Goal: Information Seeking & Learning: Understand process/instructions

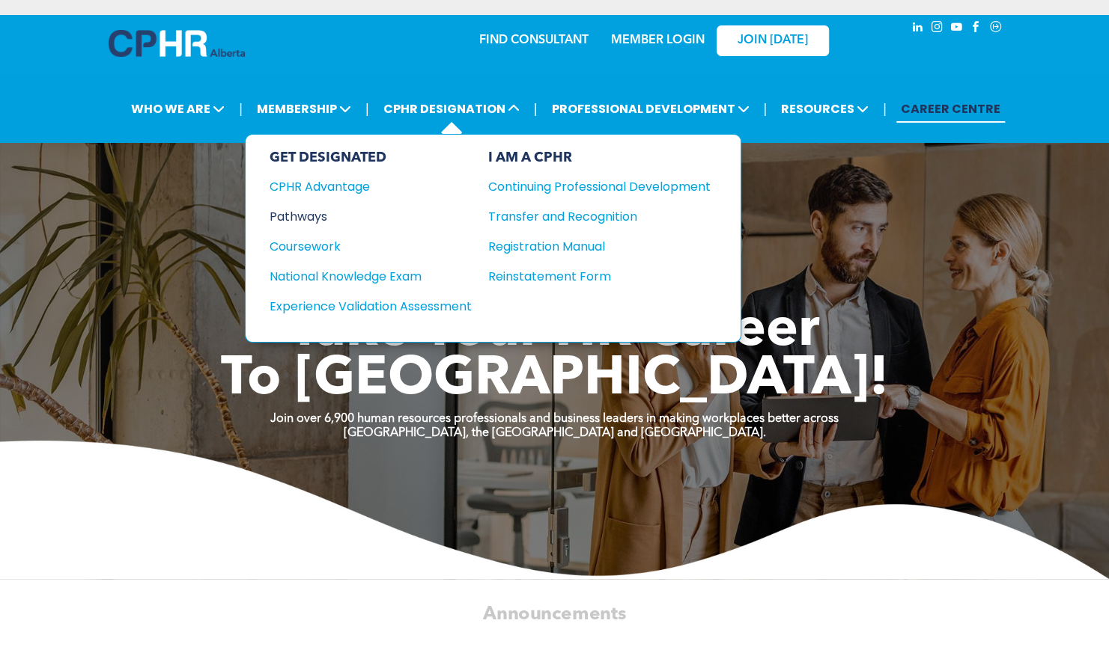
click at [299, 217] on div "Pathways" at bounding box center [360, 216] width 182 height 19
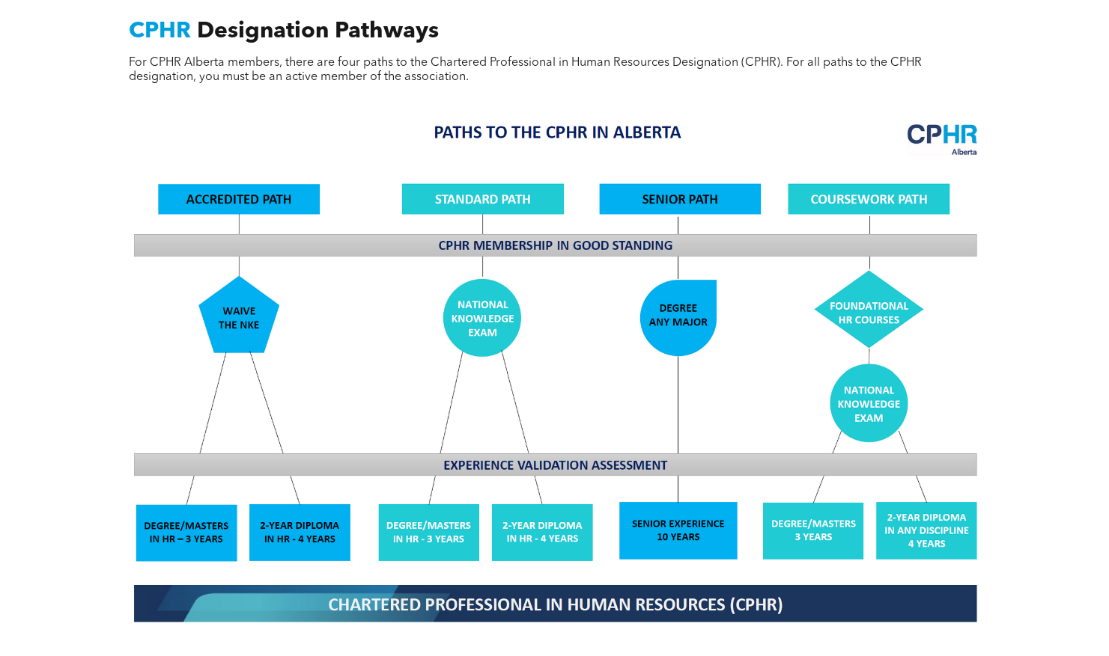
scroll to position [1106, 0]
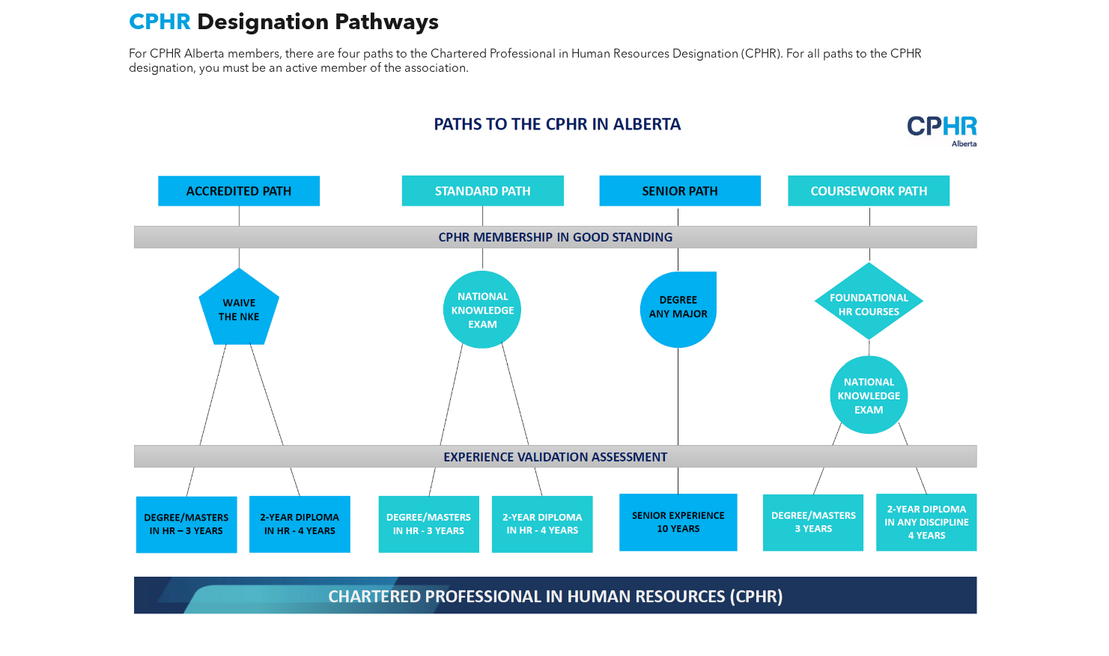
click at [675, 320] on img at bounding box center [554, 364] width 867 height 522
click at [683, 514] on img at bounding box center [554, 364] width 867 height 522
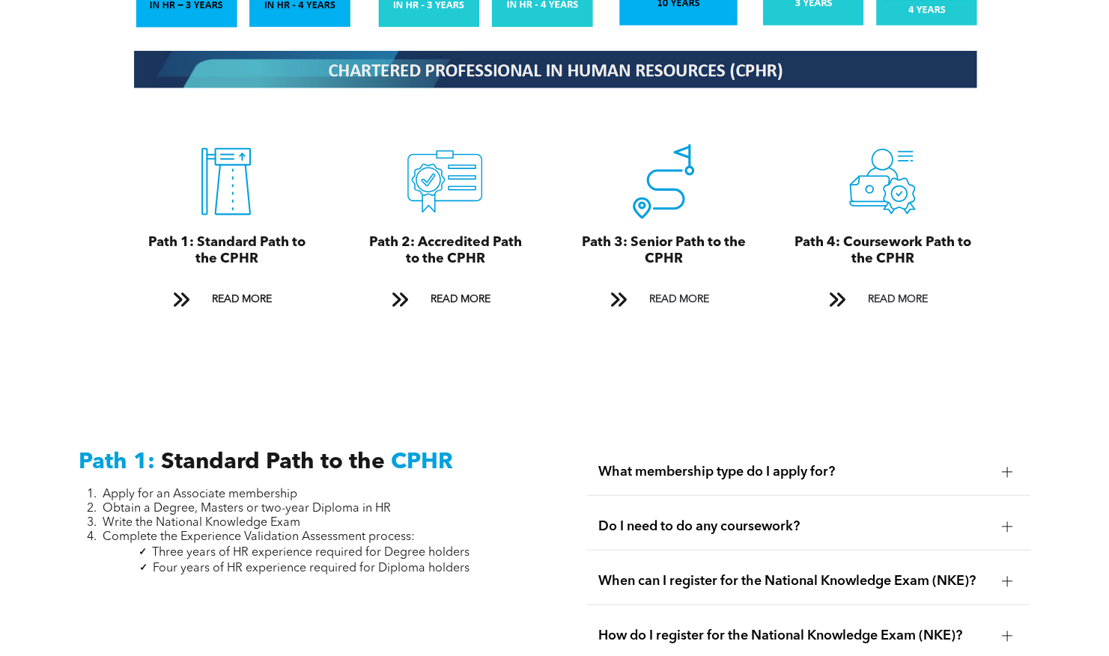
scroll to position [1645, 0]
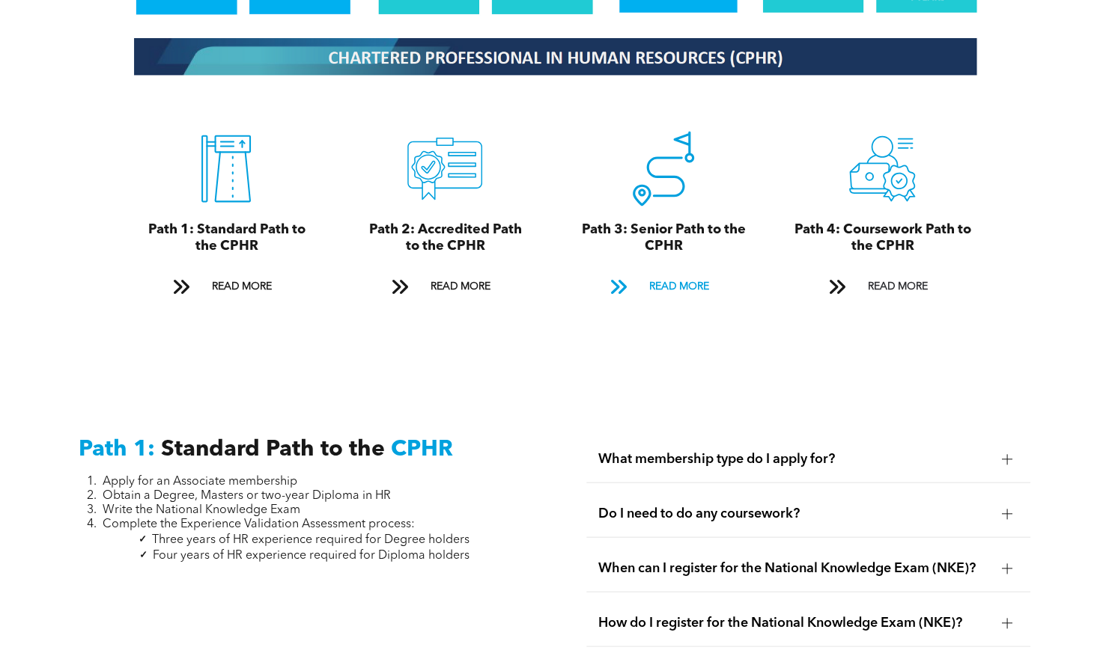
click at [677, 279] on span "READ MORE" at bounding box center [678, 286] width 70 height 28
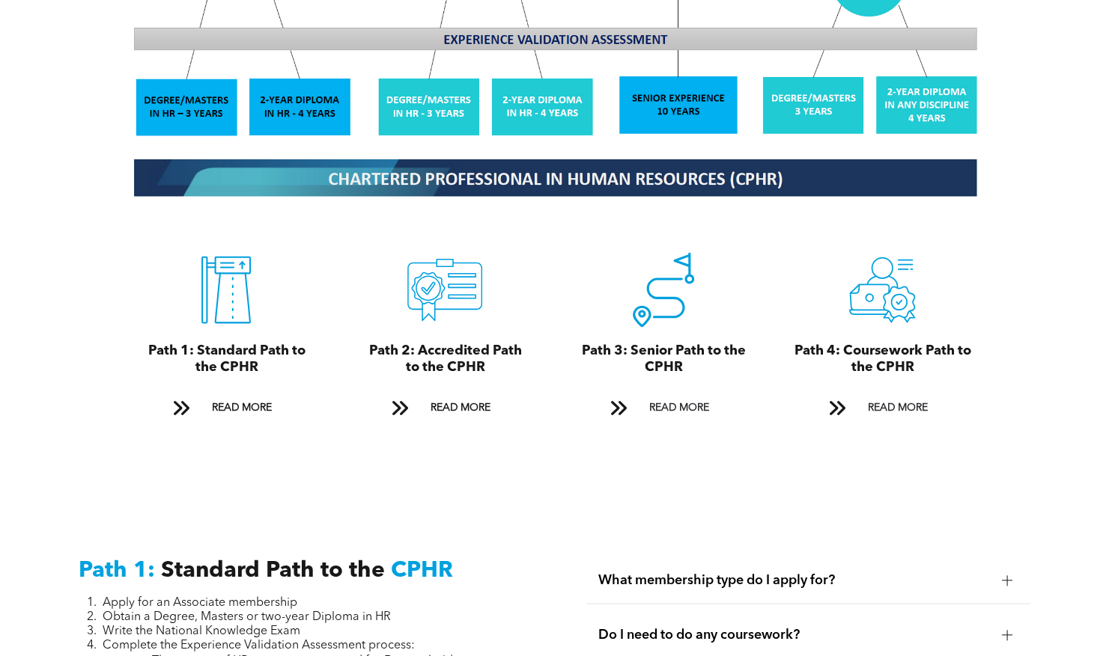
scroll to position [1563, 0]
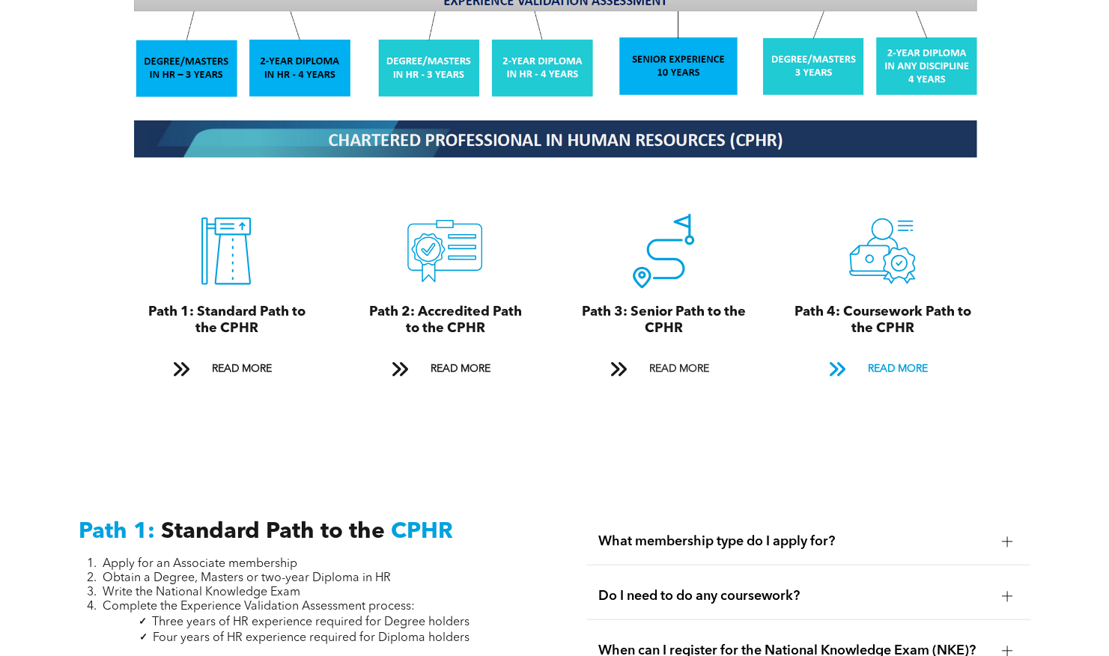
click at [915, 362] on span "READ MORE" at bounding box center [897, 369] width 70 height 28
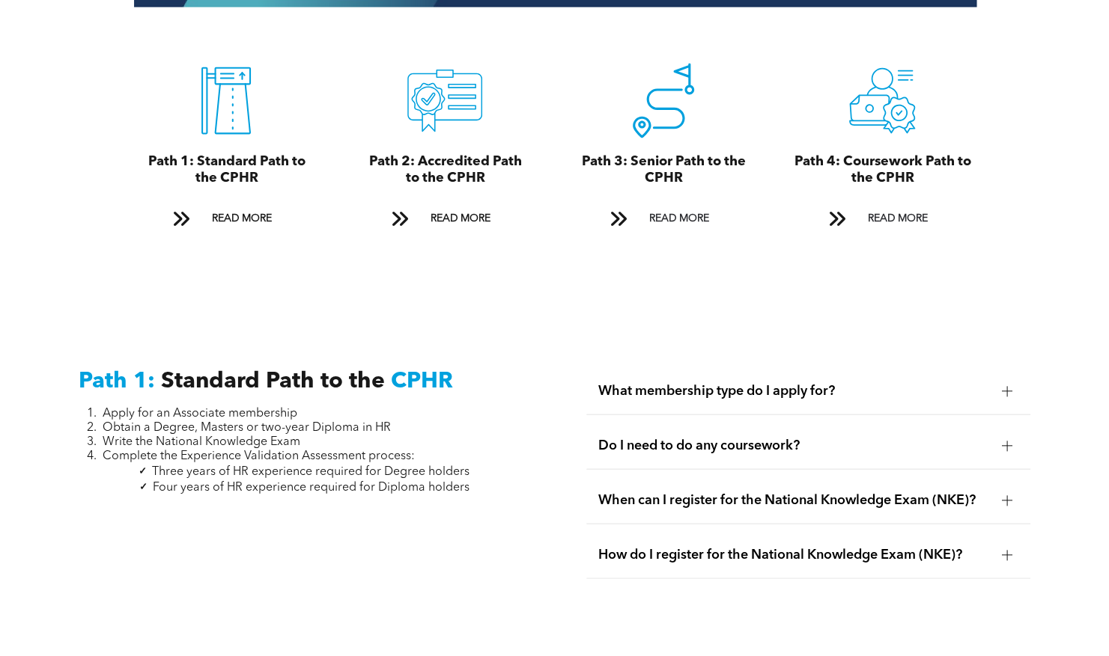
scroll to position [1709, 0]
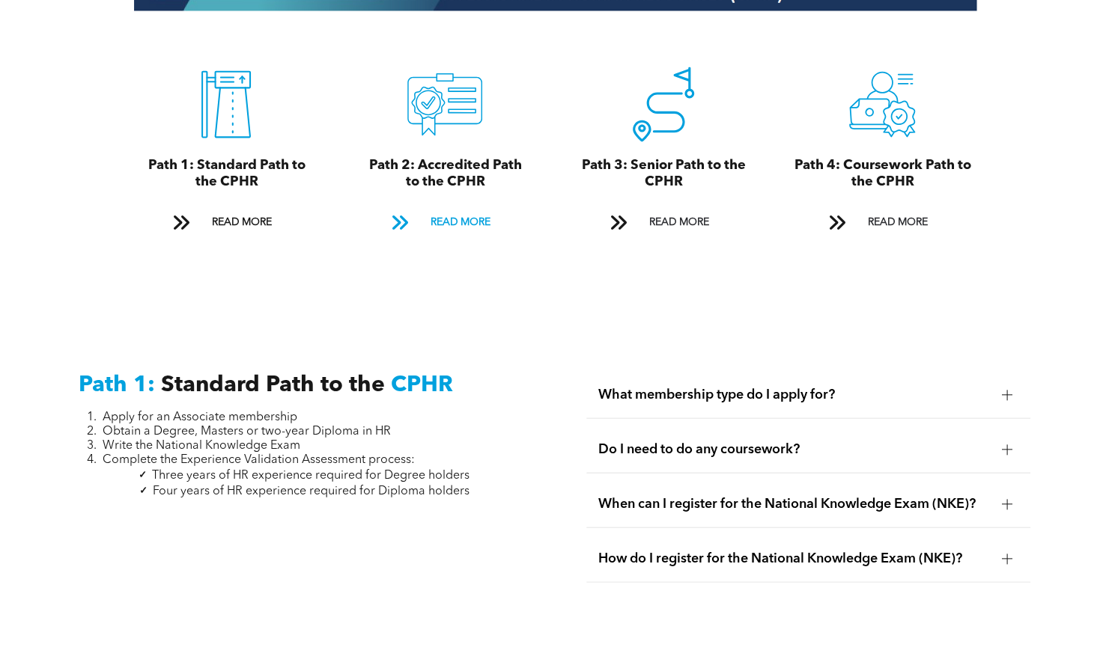
click at [437, 209] on span "READ MORE" at bounding box center [459, 223] width 70 height 28
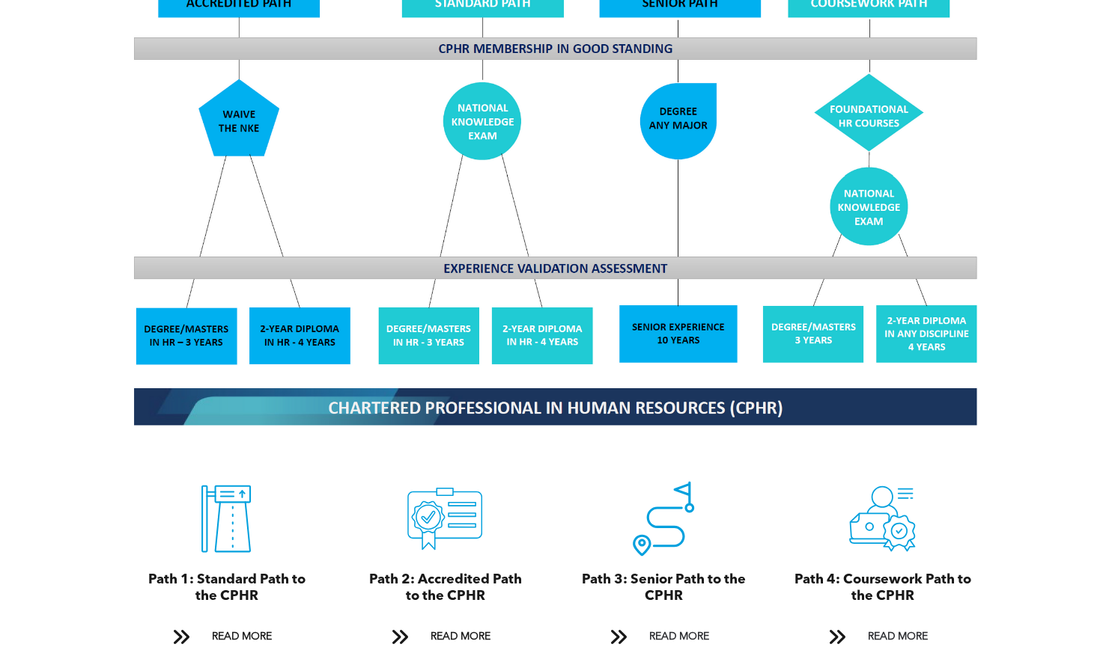
scroll to position [1337, 0]
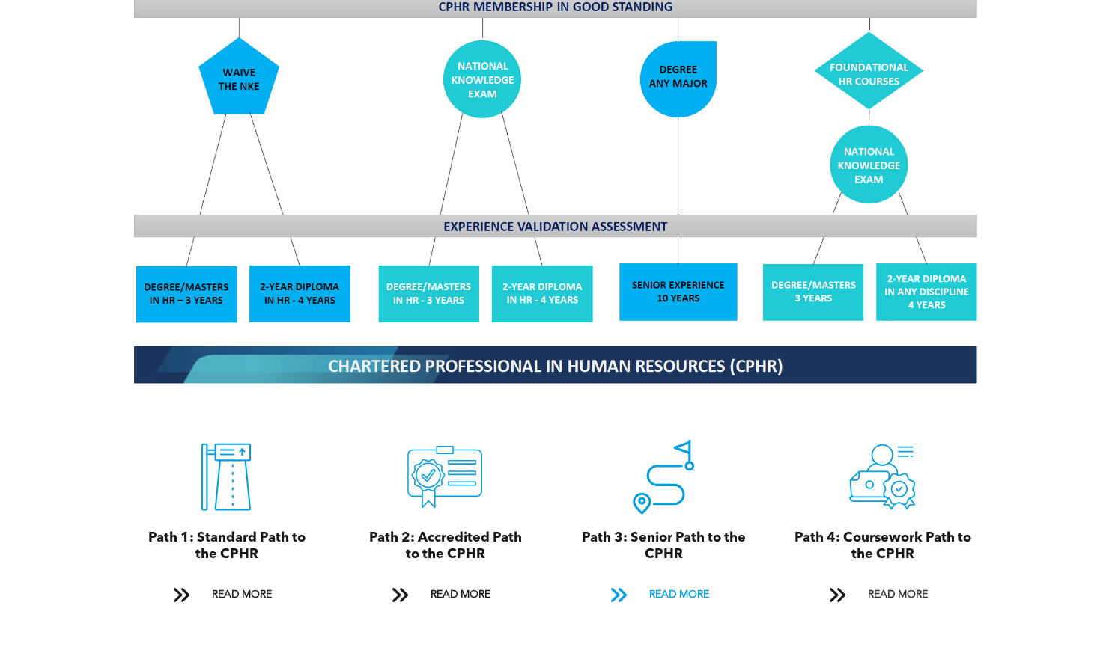
click at [672, 581] on span "READ MORE" at bounding box center [678, 595] width 70 height 28
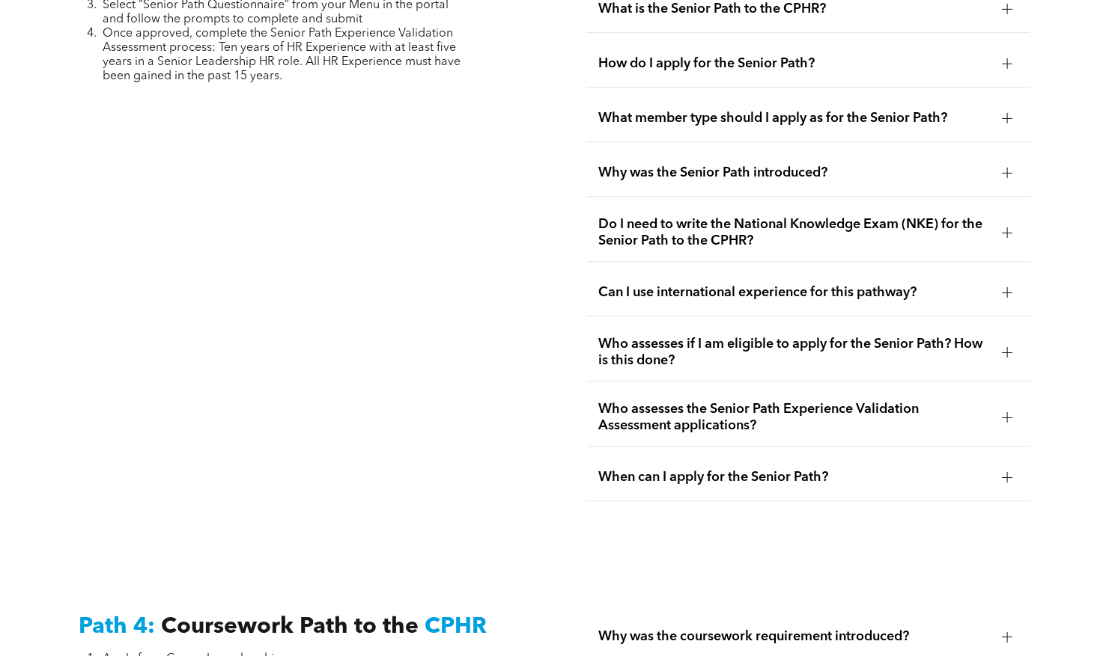
scroll to position [3916, 0]
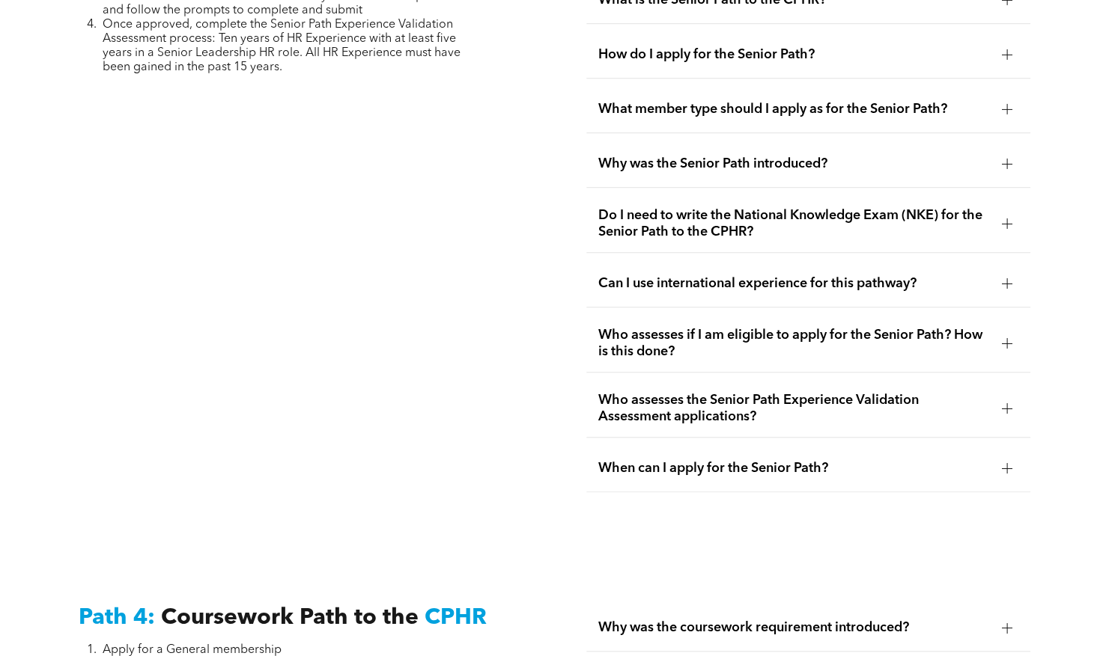
click at [1009, 338] on div at bounding box center [1007, 343] width 10 height 10
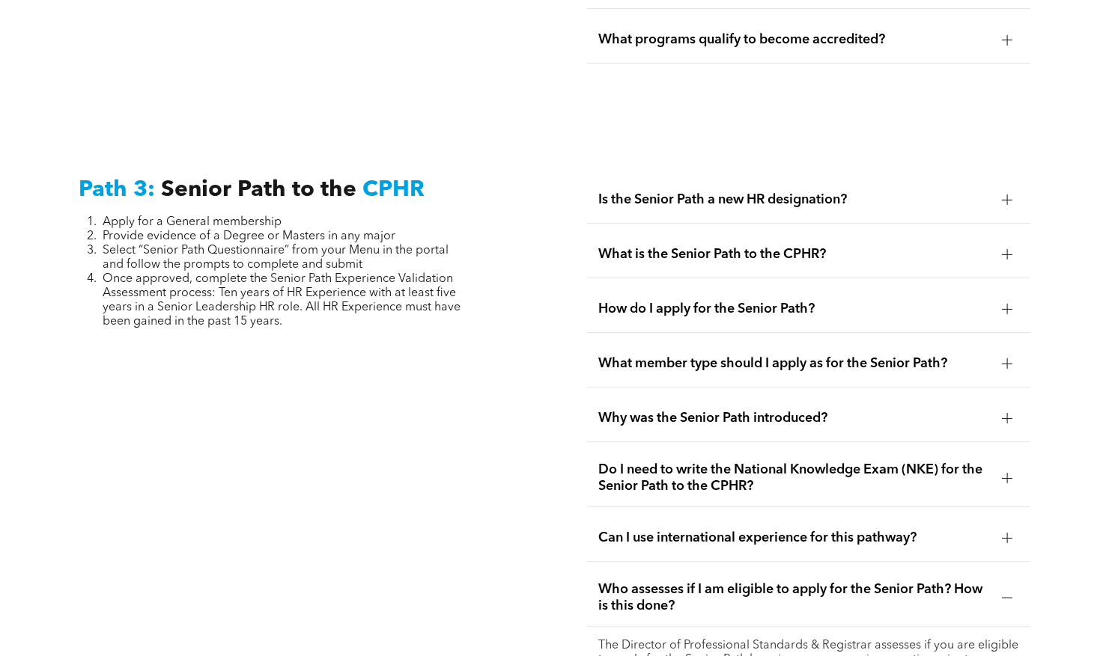
scroll to position [3675, 0]
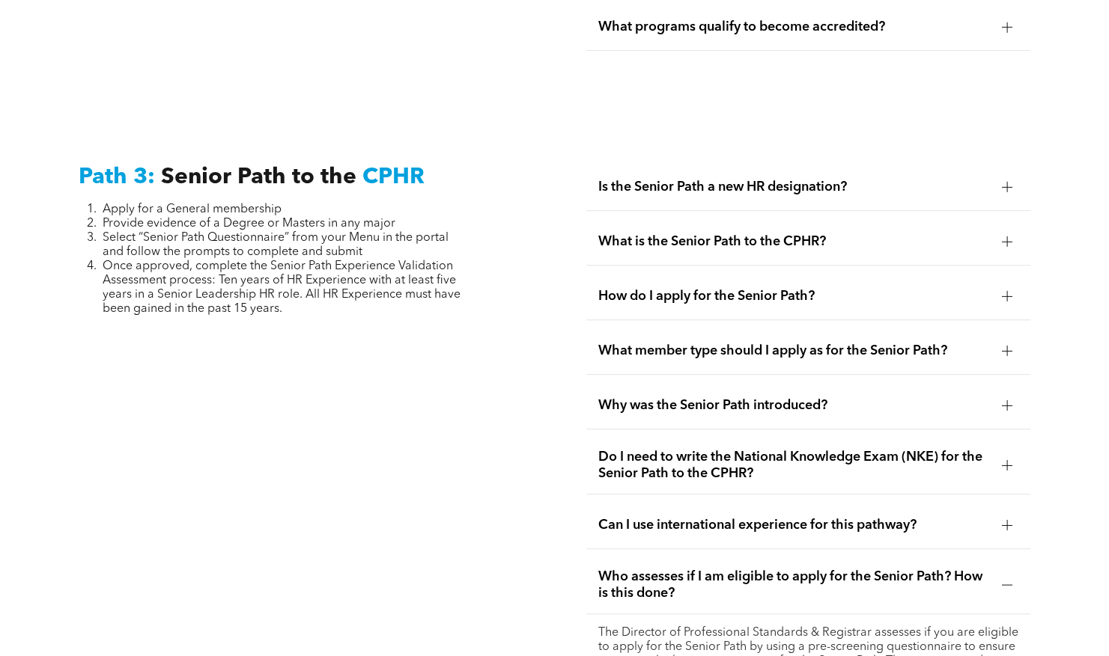
click at [1012, 176] on div at bounding box center [1007, 187] width 22 height 22
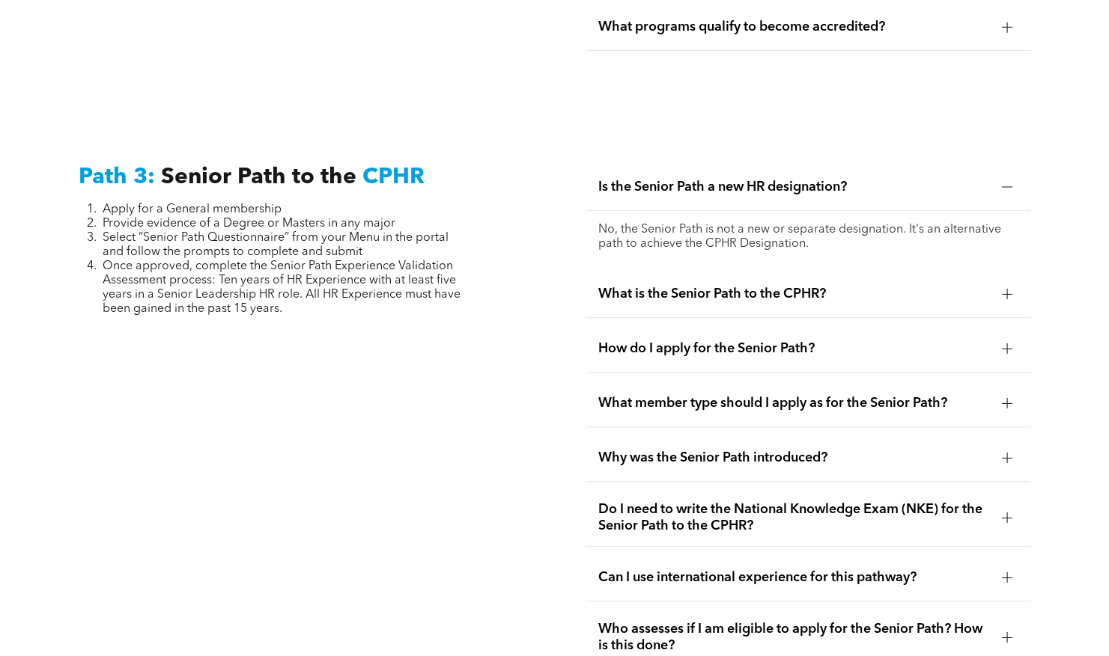
click at [1006, 289] on div at bounding box center [1006, 294] width 1 height 10
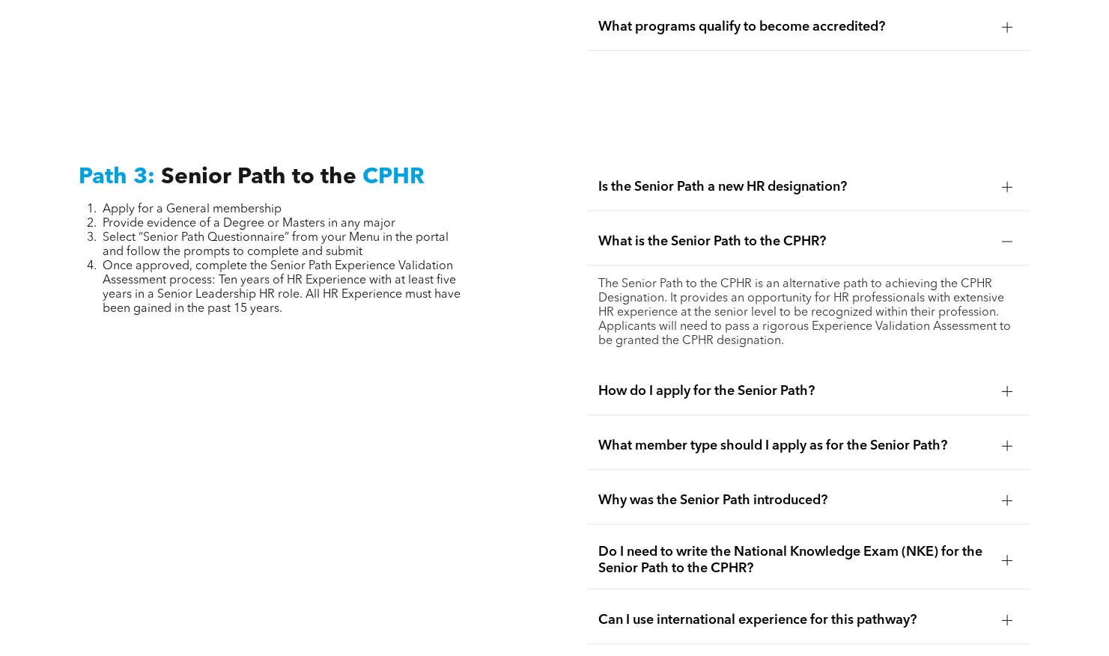
click at [1012, 380] on div at bounding box center [1007, 391] width 22 height 22
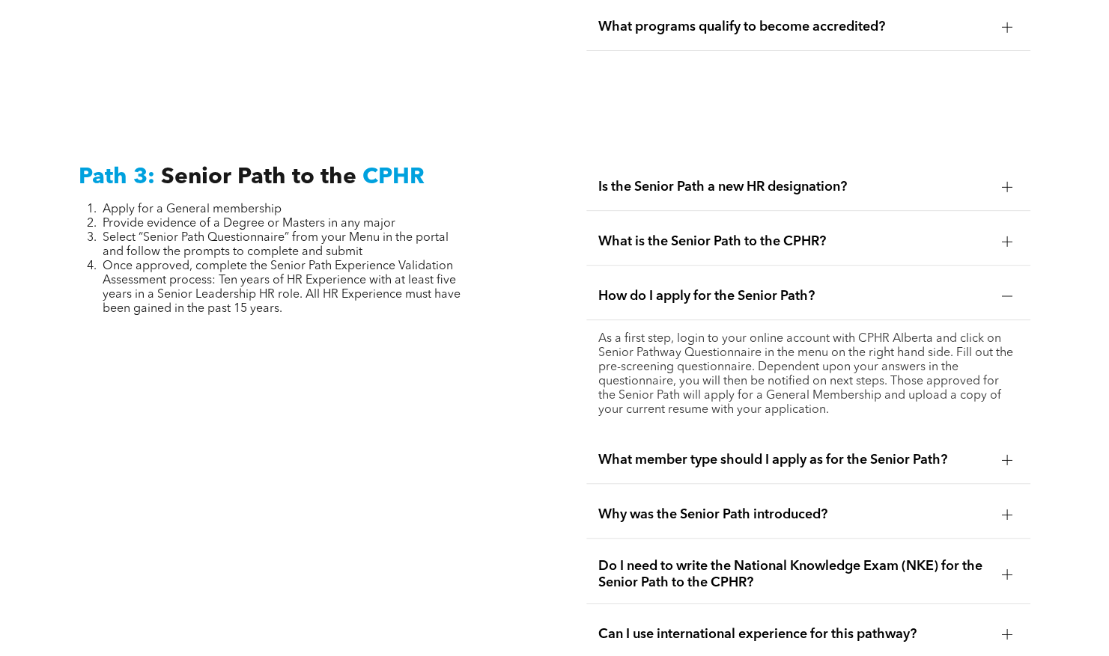
click at [1004, 455] on div at bounding box center [1007, 460] width 10 height 10
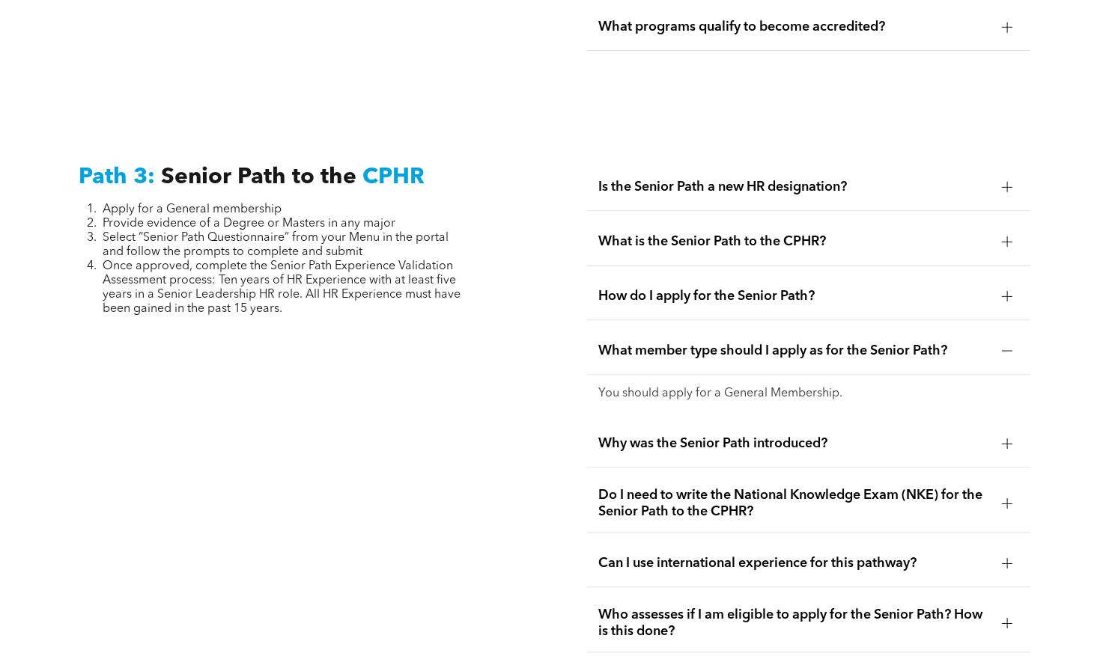
click at [1004, 499] on div at bounding box center [1007, 504] width 10 height 10
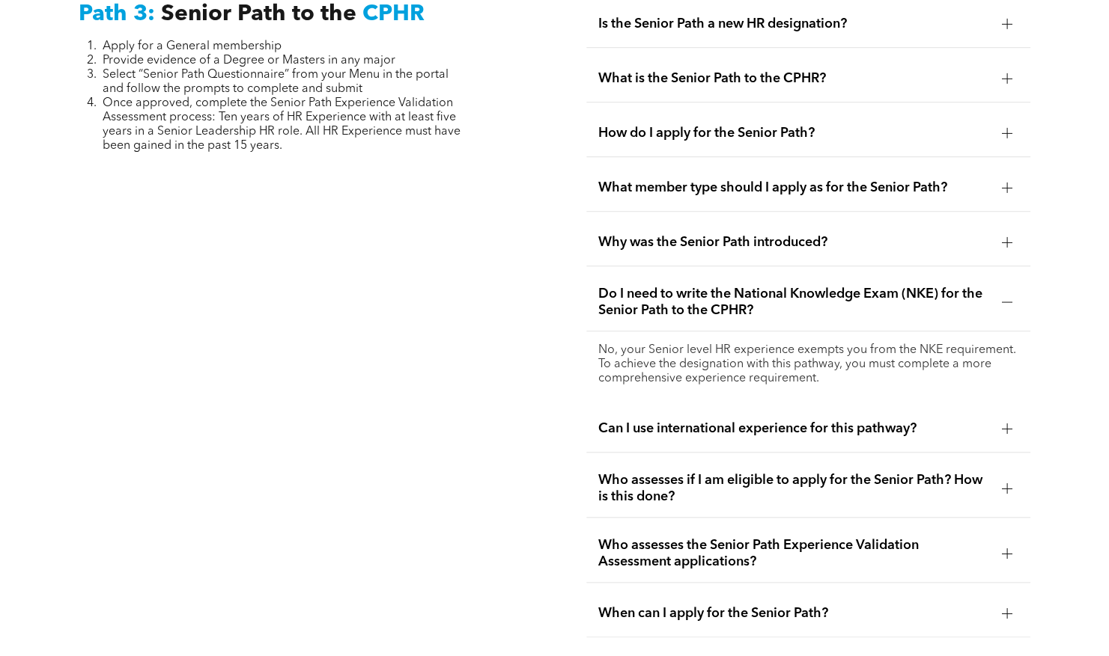
scroll to position [3979, 0]
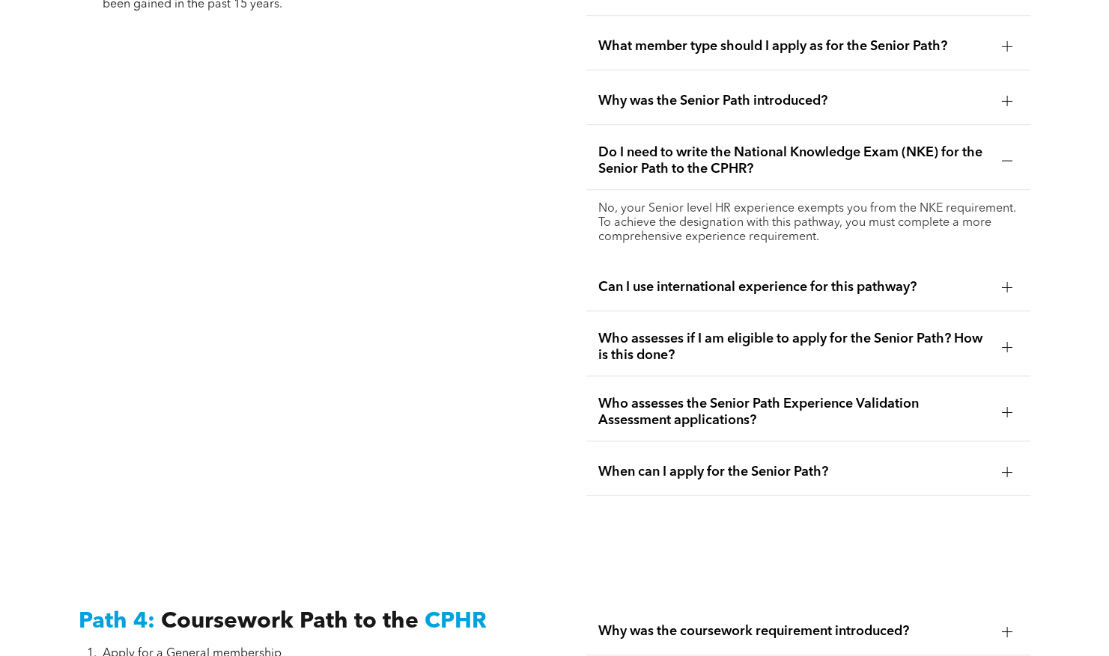
click at [1006, 282] on div at bounding box center [1006, 287] width 1 height 10
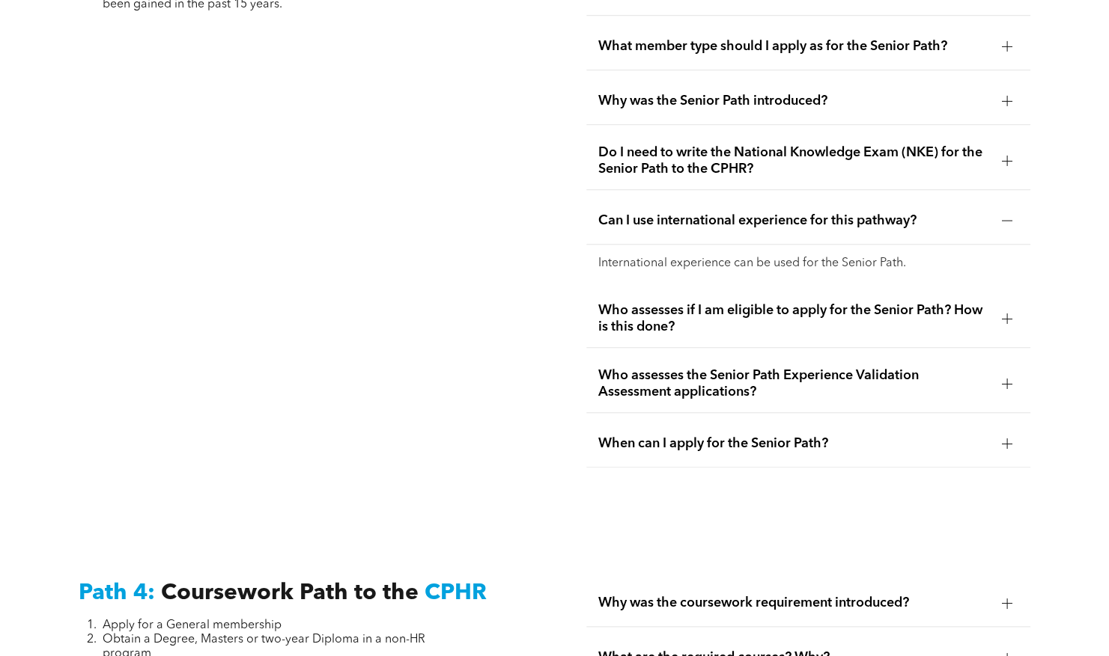
click at [1011, 318] on div at bounding box center [1007, 318] width 10 height 1
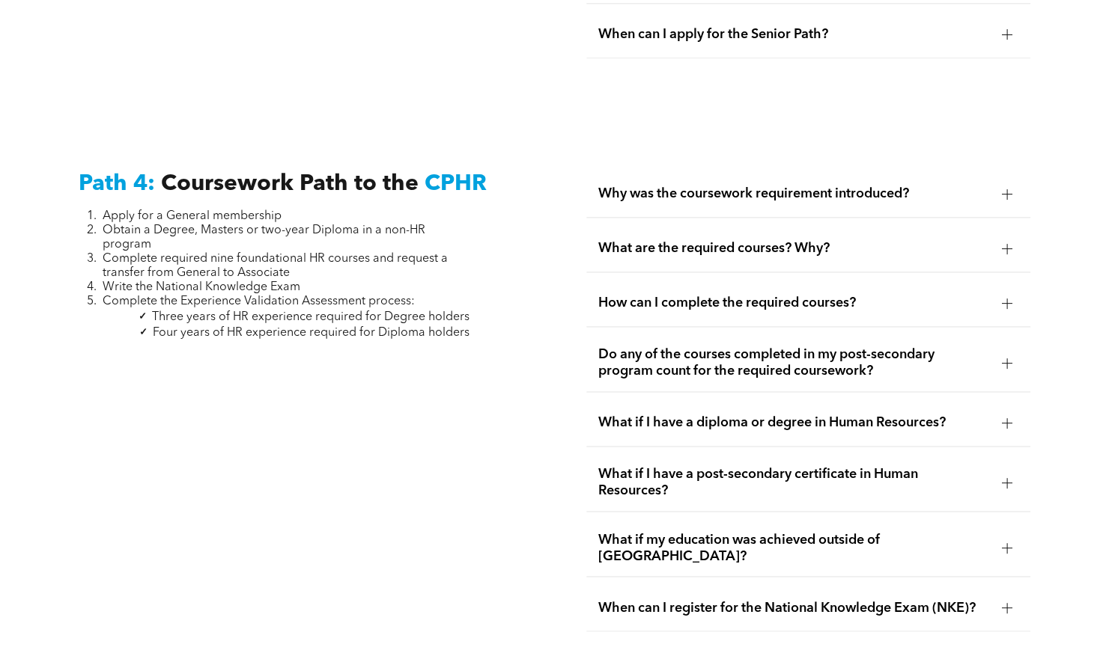
scroll to position [4424, 0]
